Goal: Task Accomplishment & Management: Use online tool/utility

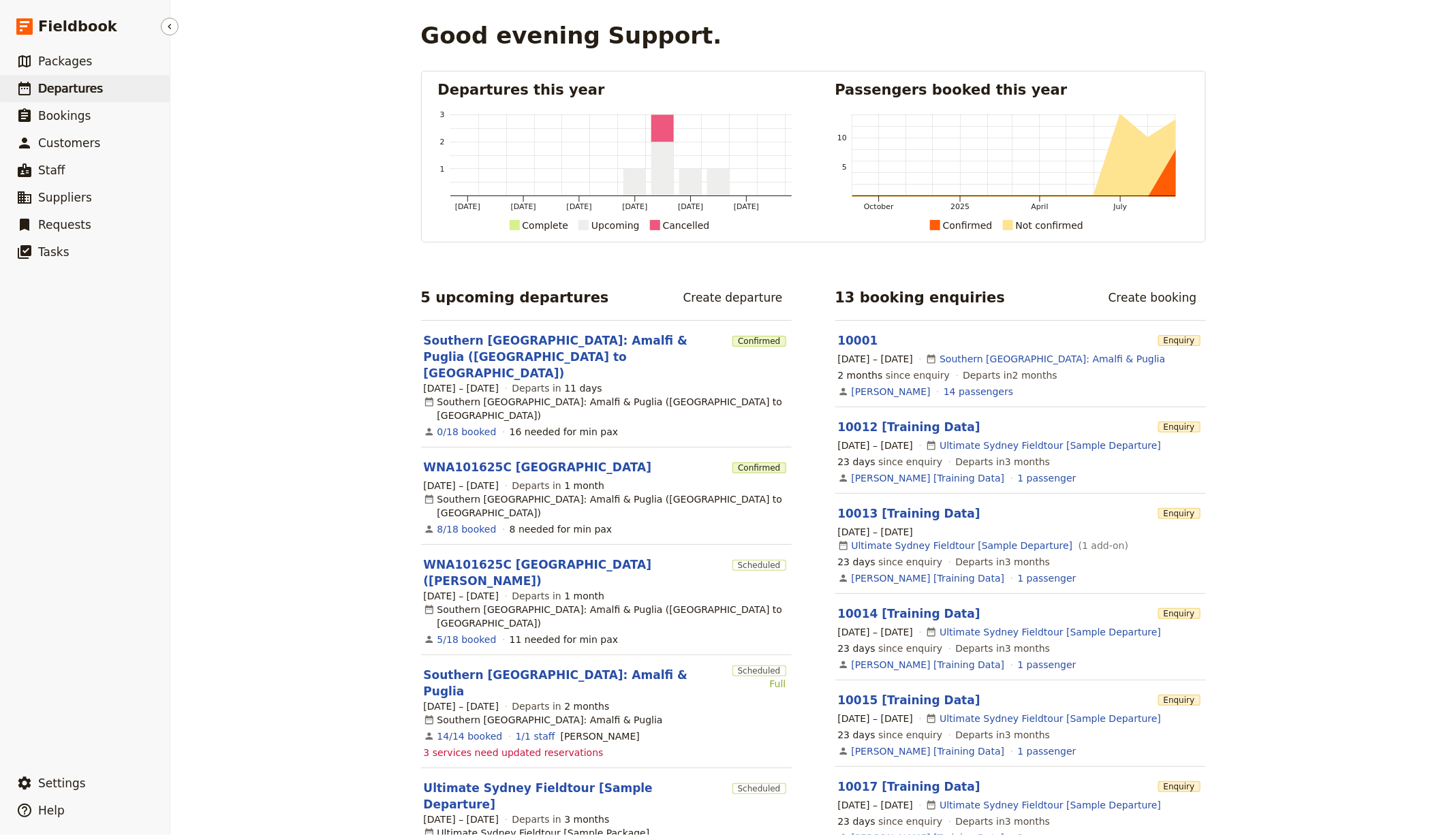
click at [101, 94] on link "​ Departures" at bounding box center [84, 88] width 169 height 27
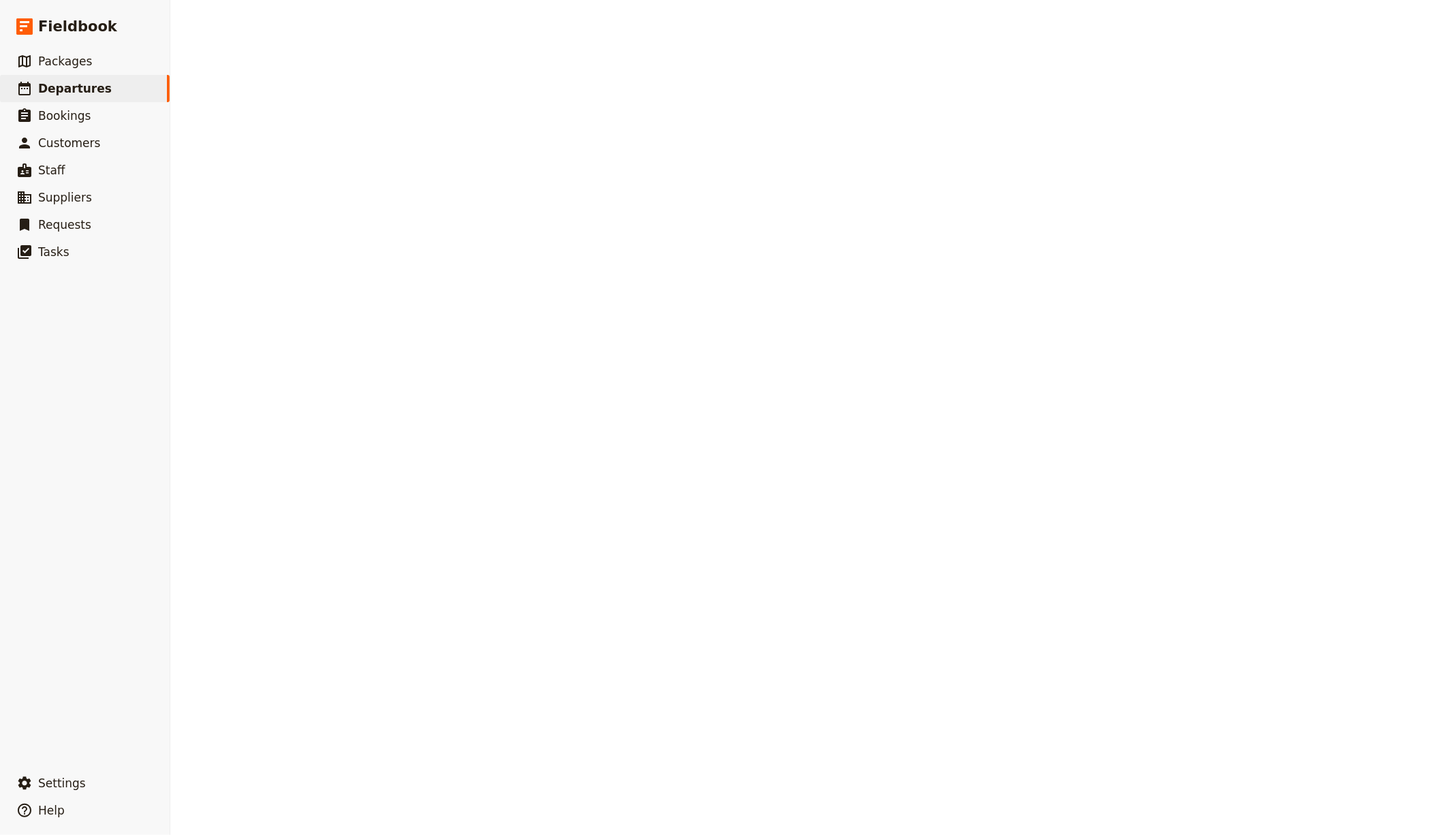
select select "CREATED_AT"
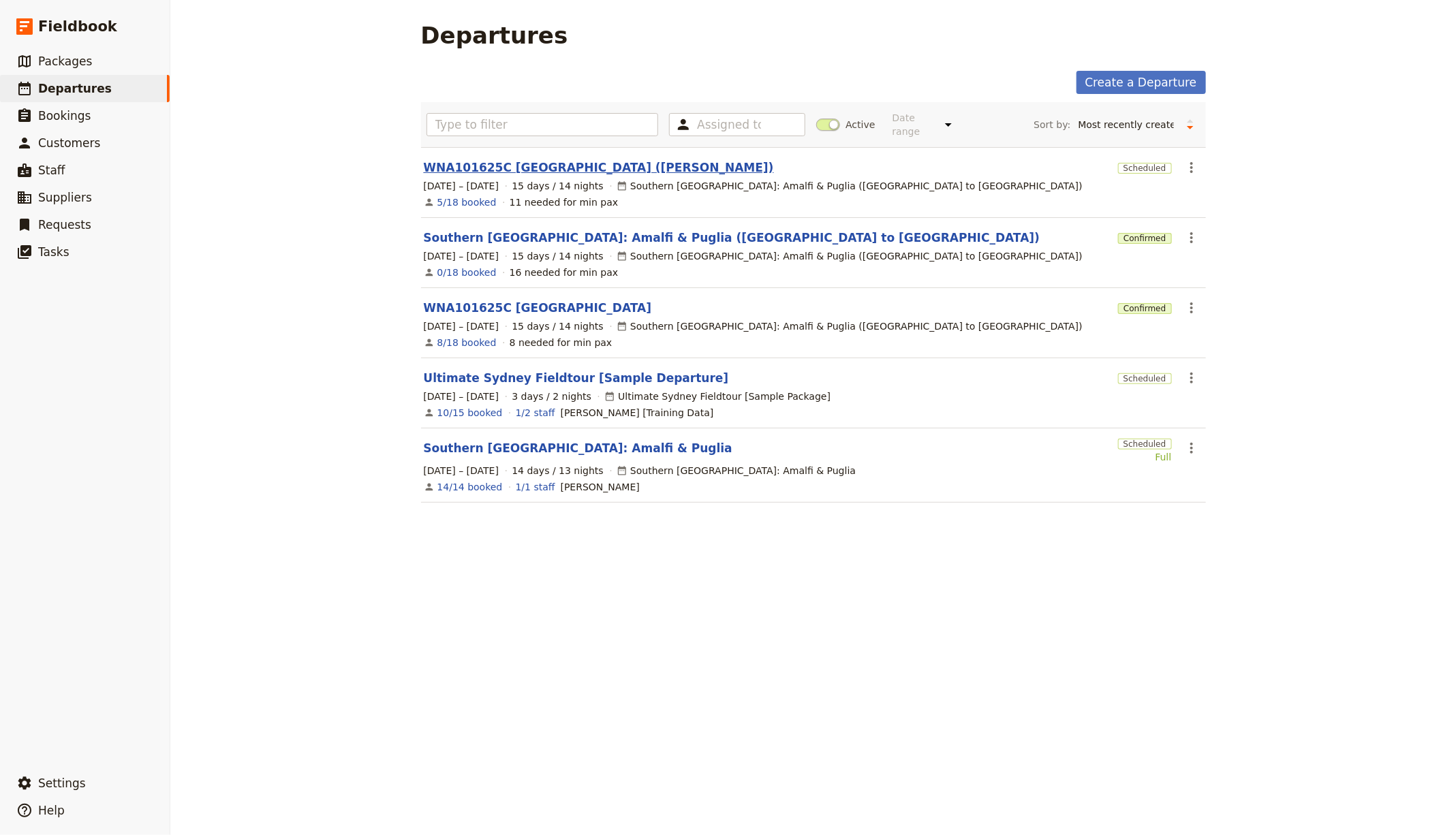
click at [568, 172] on link "WNA101625C [GEOGRAPHIC_DATA] ([PERSON_NAME])" at bounding box center [599, 167] width 350 height 17
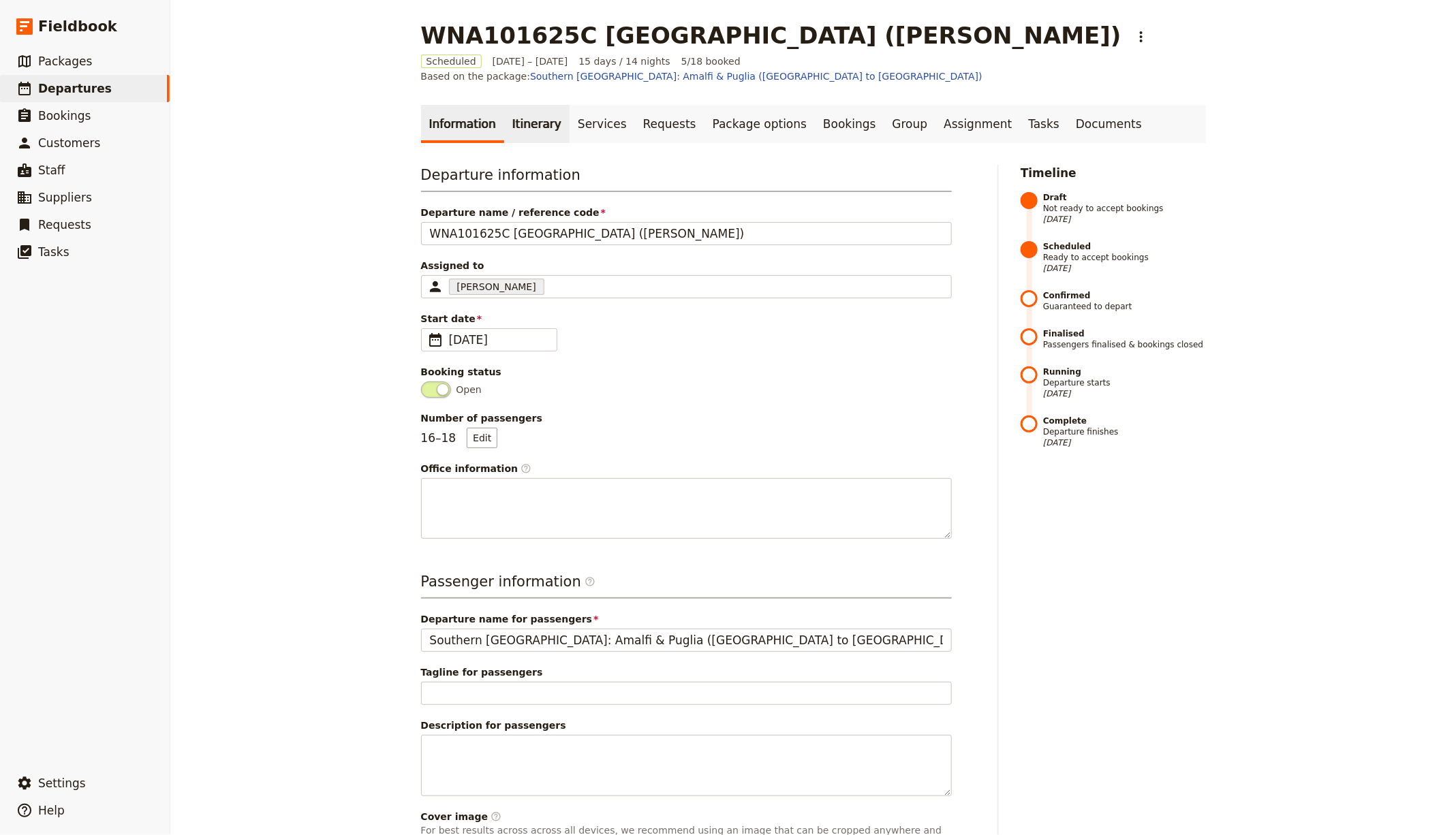
click at [522, 105] on link "Itinerary" at bounding box center [537, 124] width 65 height 38
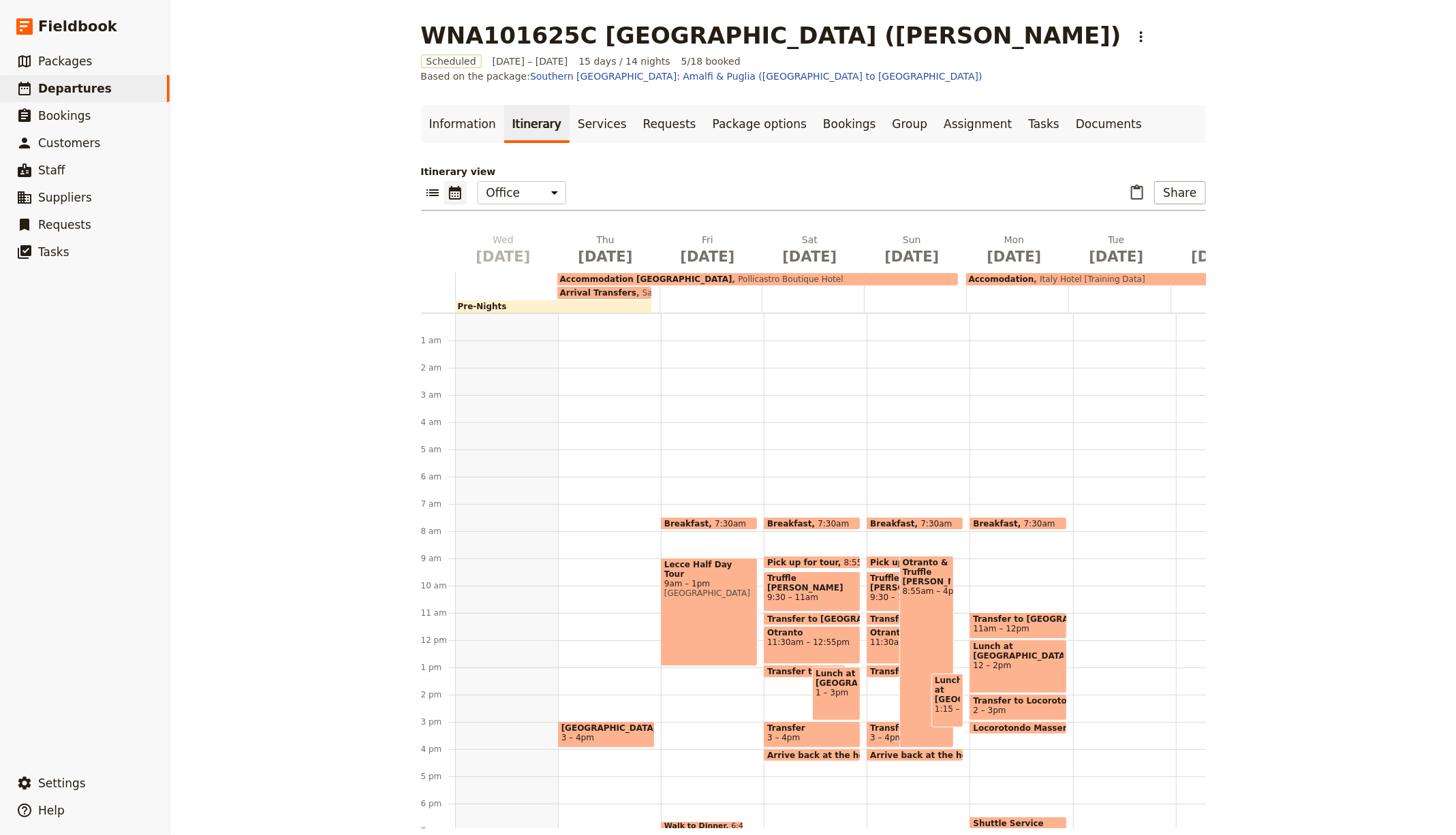
scroll to position [164, 0]
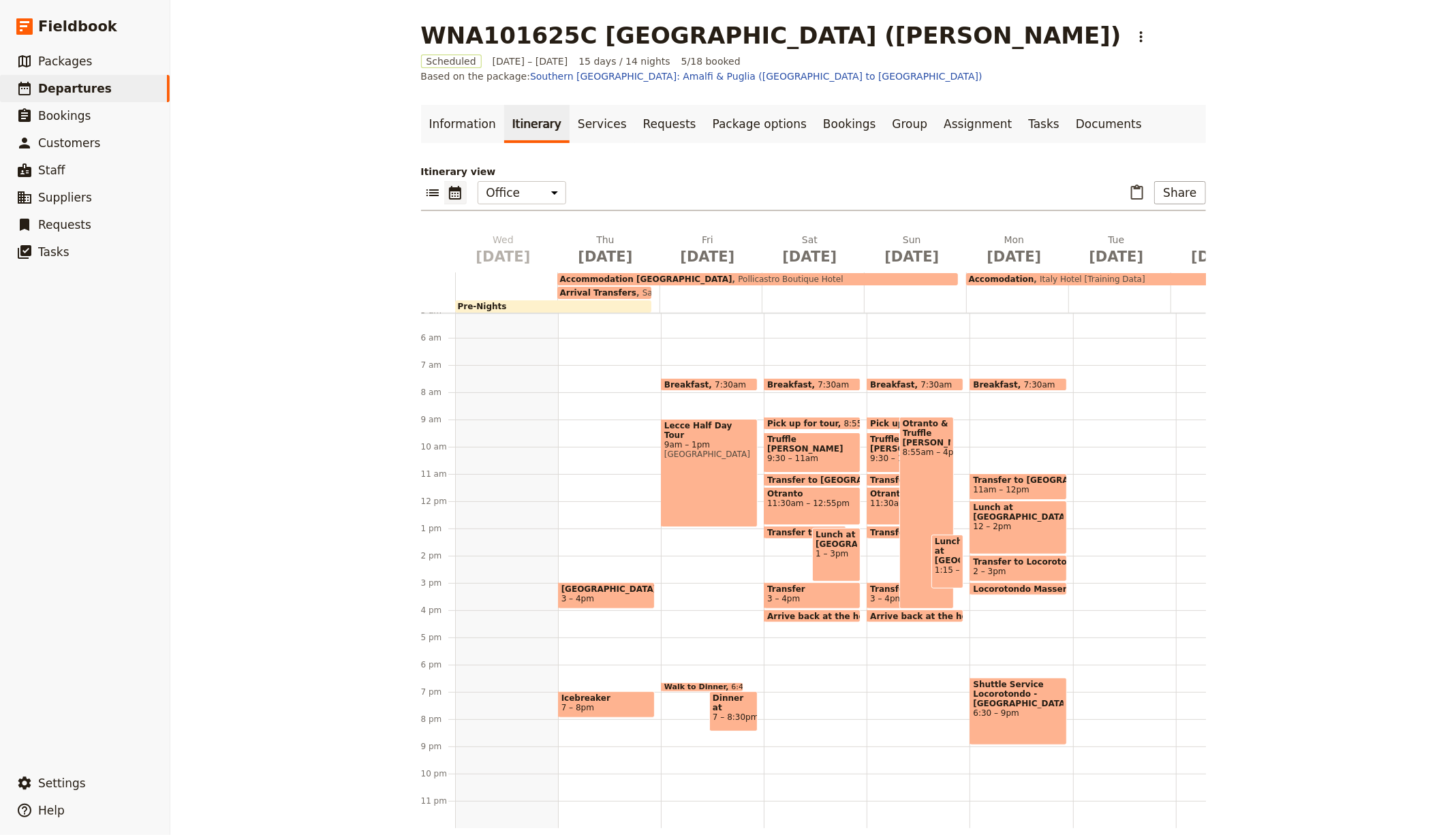
click at [558, 301] on div "Pre-Nights" at bounding box center [553, 306] width 196 height 12
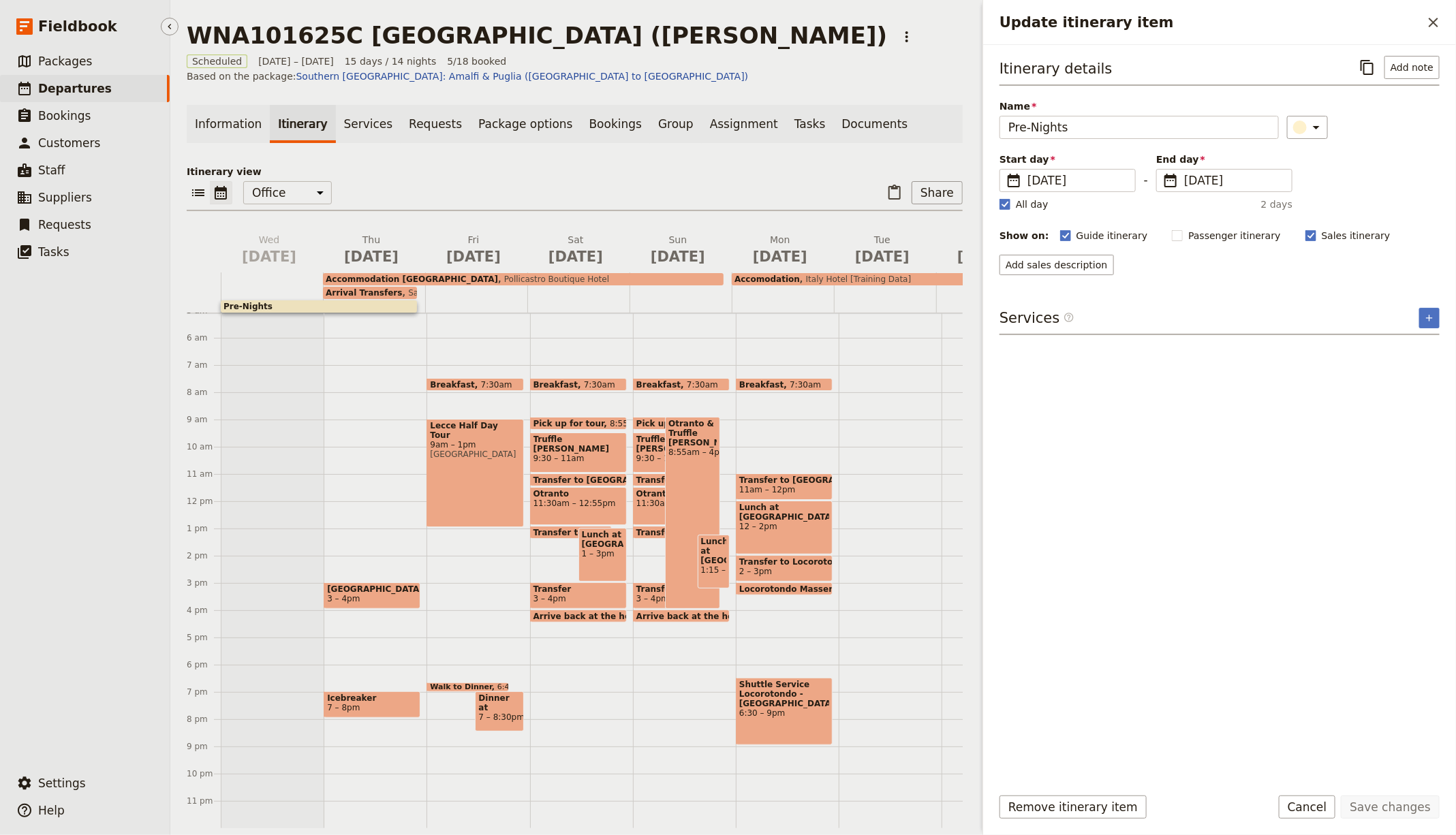
click at [92, 75] on link "​ Departures" at bounding box center [84, 88] width 169 height 27
select select "CREATED_AT"
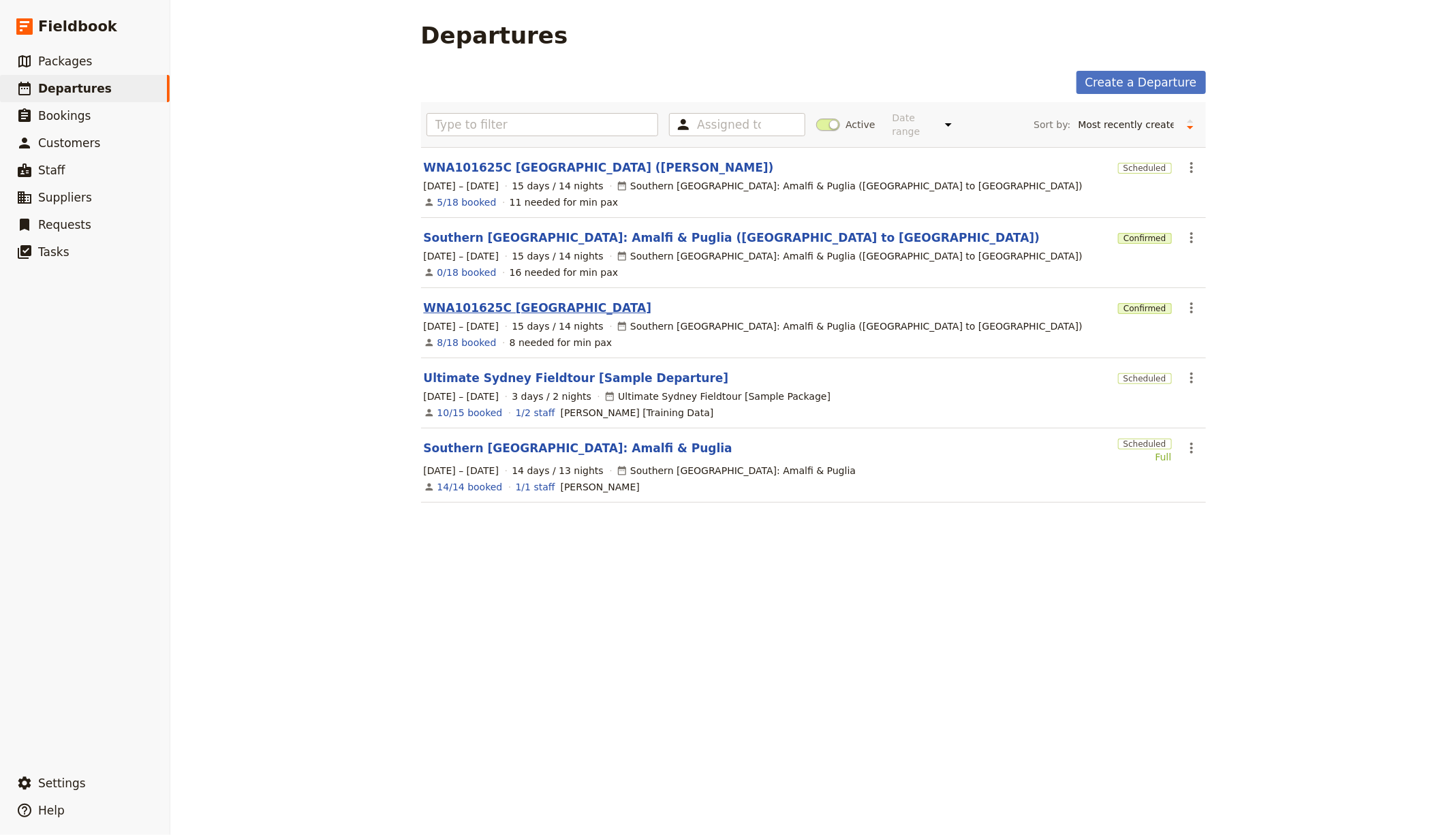
click at [511, 305] on link "WNA101625C [GEOGRAPHIC_DATA]" at bounding box center [538, 308] width 228 height 17
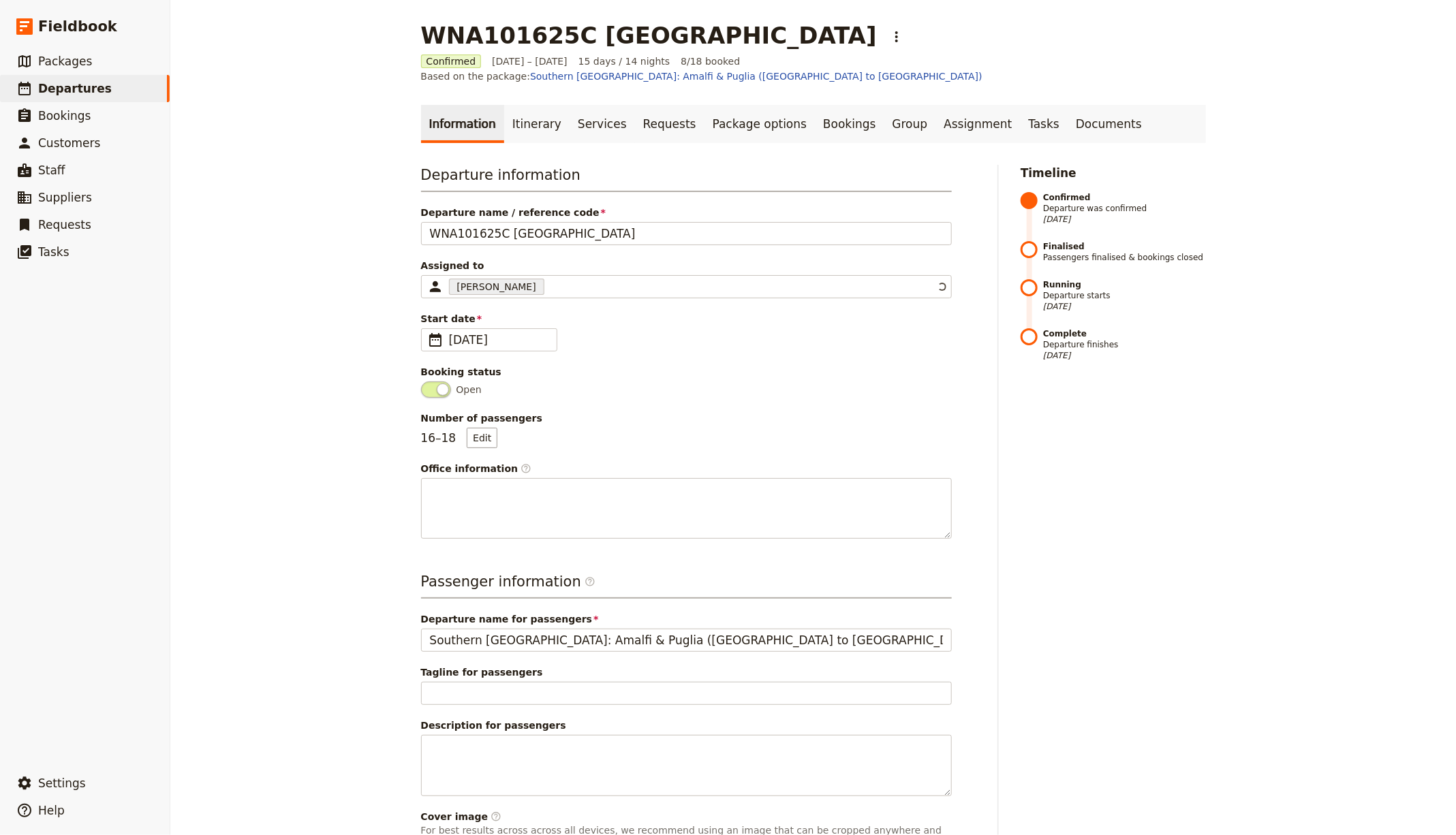
click at [444, 111] on link "Information" at bounding box center [462, 124] width 83 height 38
click at [527, 105] on link "Itinerary" at bounding box center [537, 124] width 65 height 38
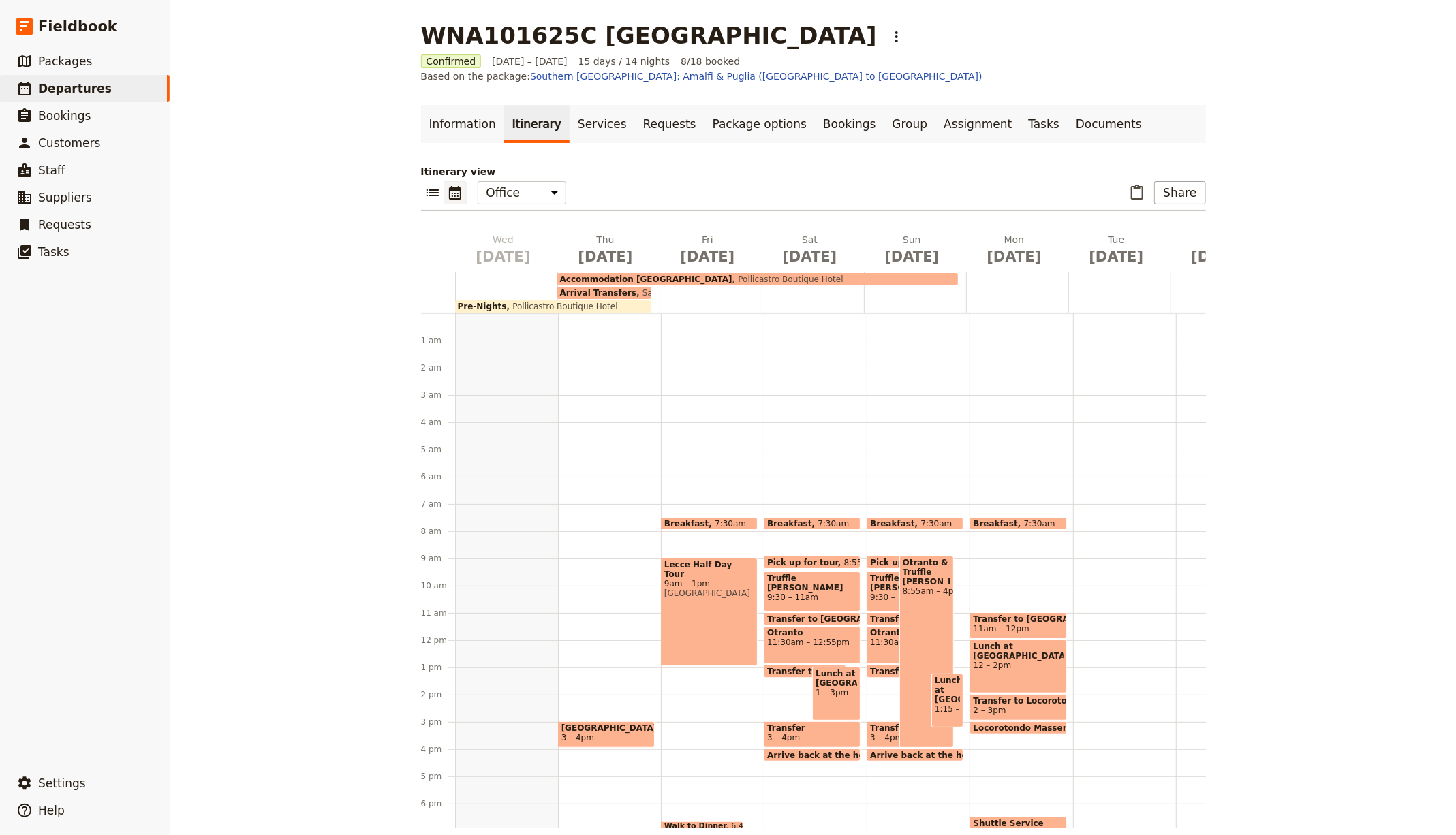
scroll to position [164, 0]
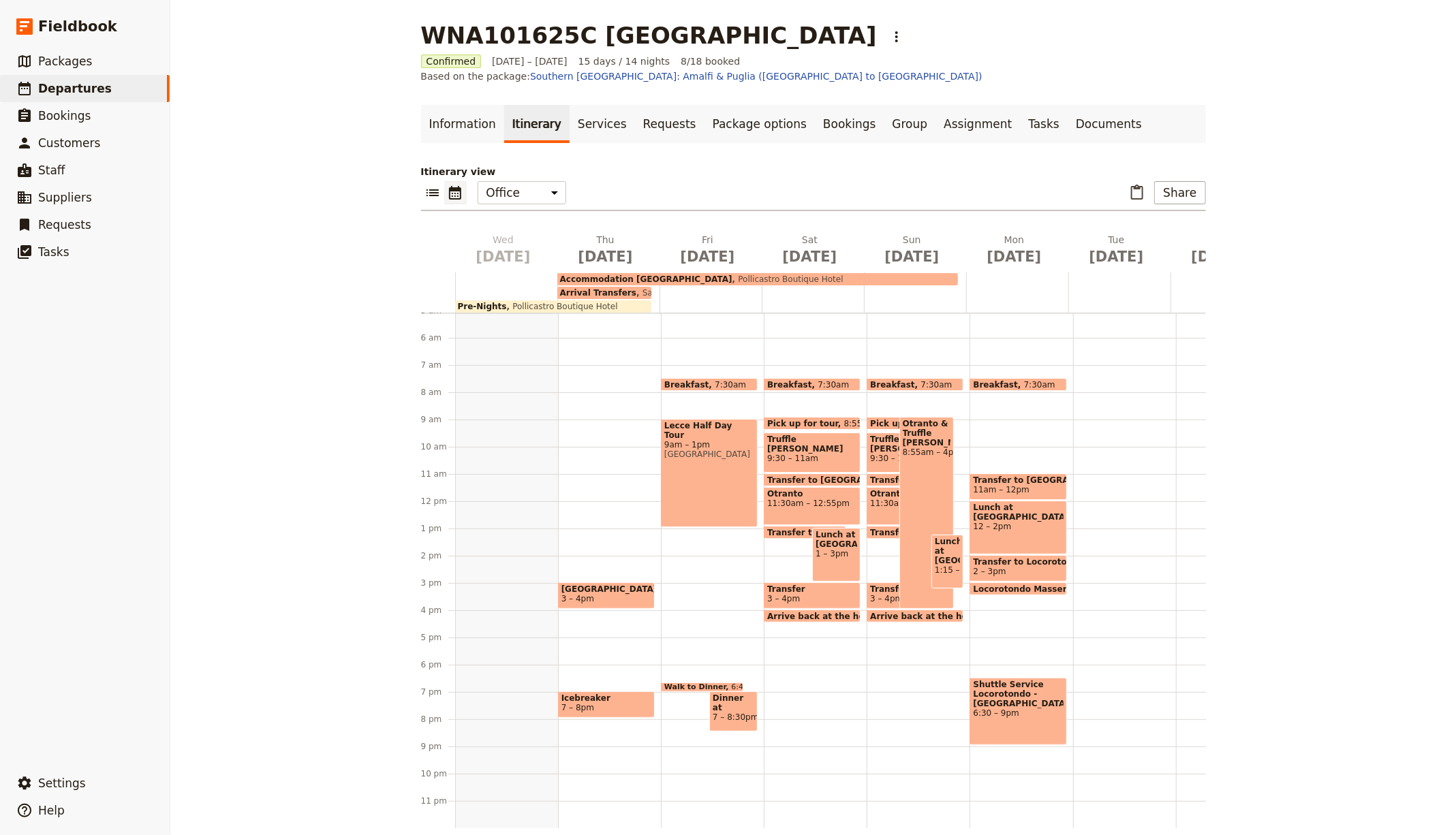
click at [565, 301] on span "Pollicastro Boutique Hotel" at bounding box center [562, 306] width 111 height 10
click at [1067, 118] on link "Documents" at bounding box center [1109, 124] width 83 height 38
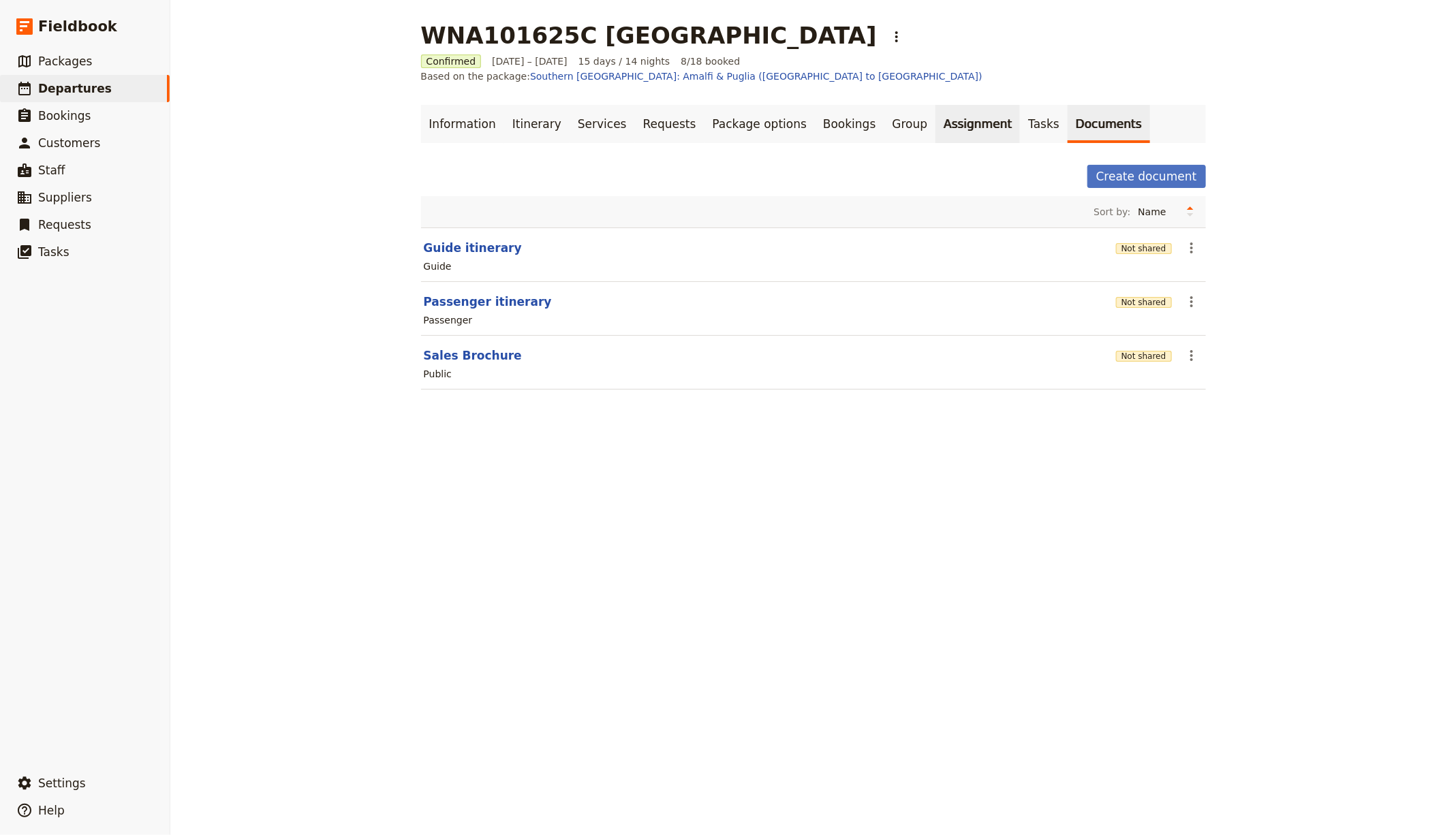
click at [960, 114] on link "Assignment" at bounding box center [977, 124] width 84 height 38
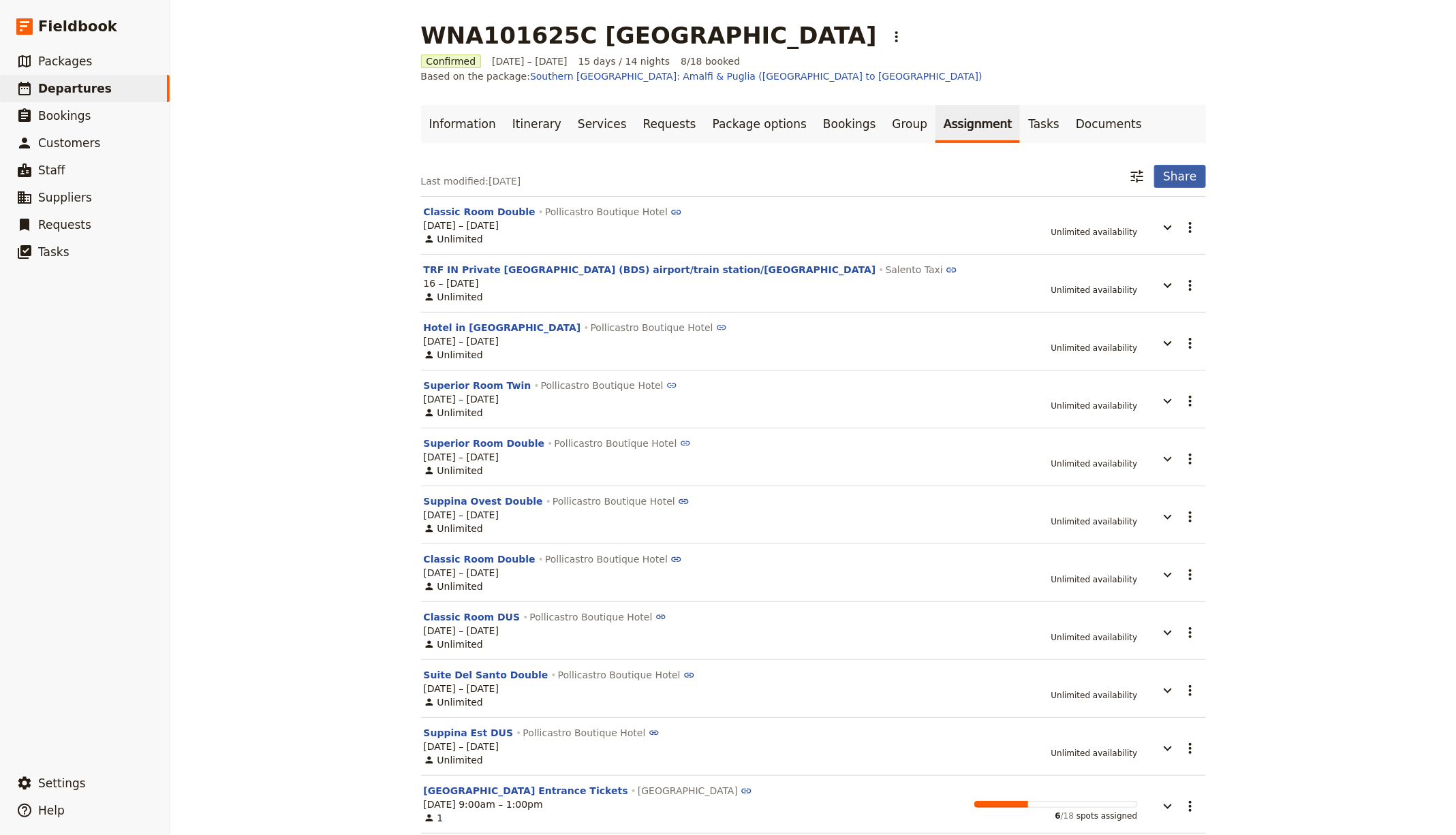
click at [1178, 165] on button "Share" at bounding box center [1179, 176] width 51 height 23
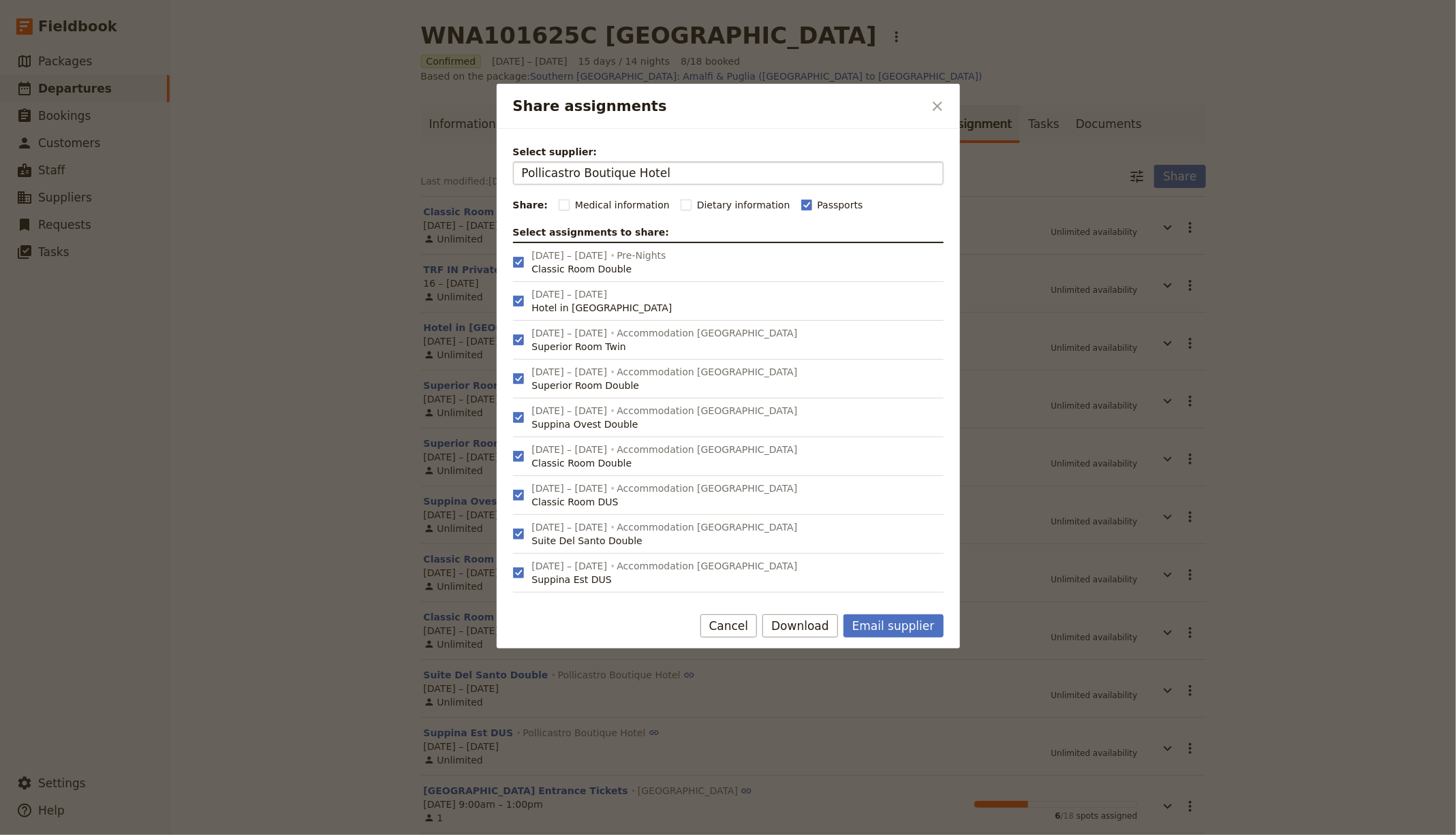
click at [681, 173] on input "Pollicastro Boutique Hotel" at bounding box center [728, 173] width 413 height 17
click at [815, 624] on button "Download" at bounding box center [800, 626] width 76 height 23
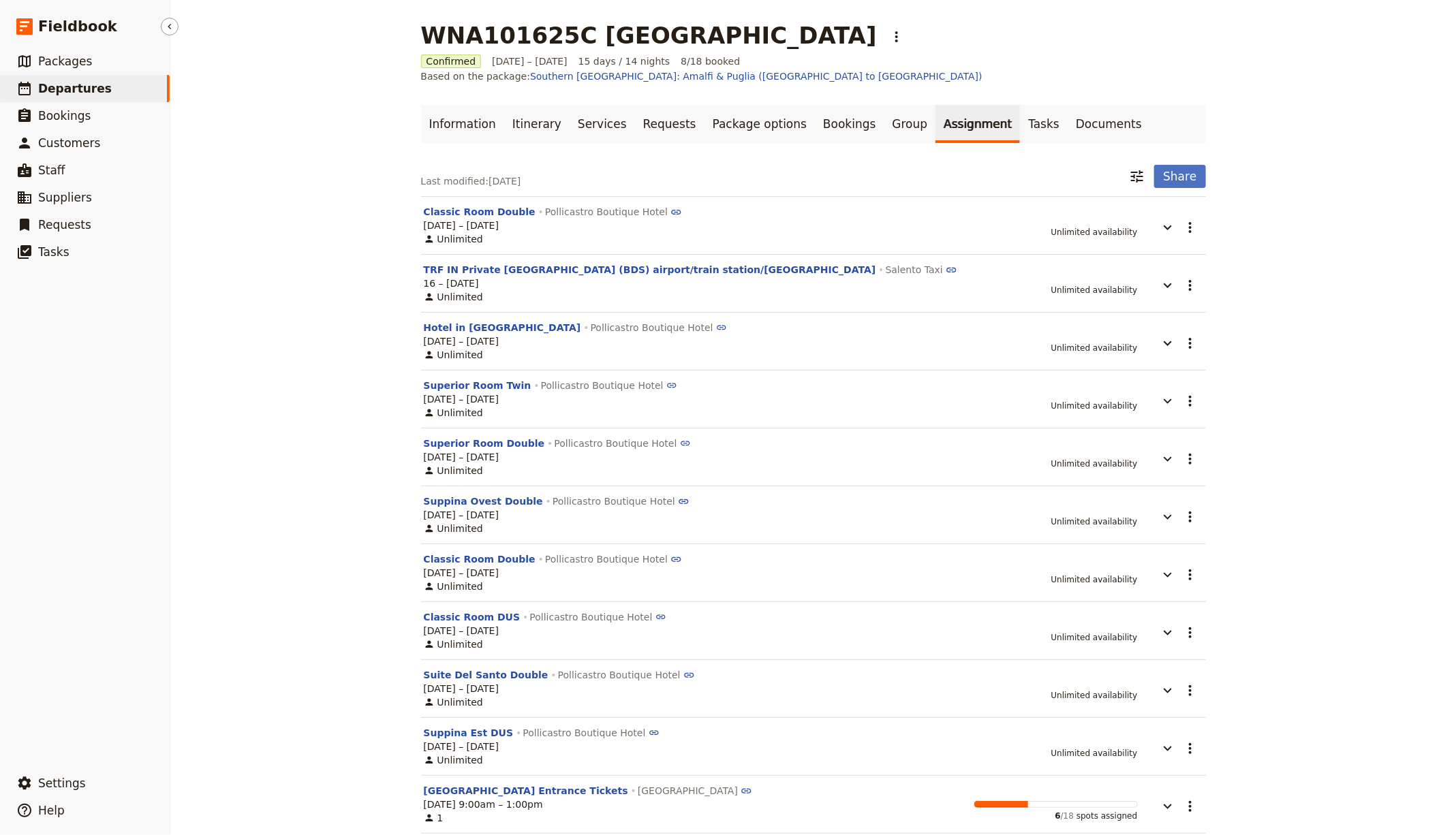
click at [92, 91] on span "Departures" at bounding box center [75, 88] width 74 height 14
select select "CREATED_AT"
